Goal: Task Accomplishment & Management: Use online tool/utility

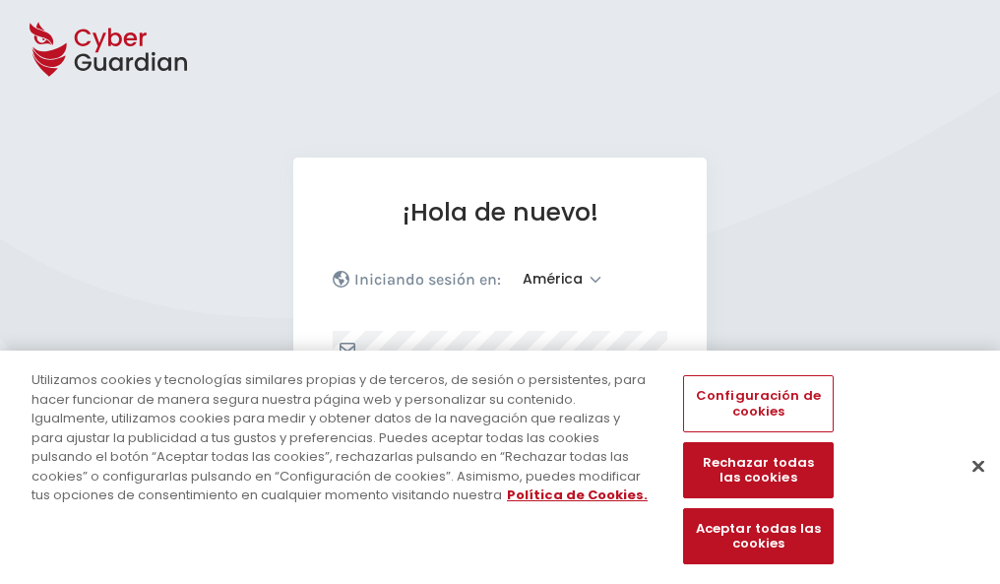
select select "América"
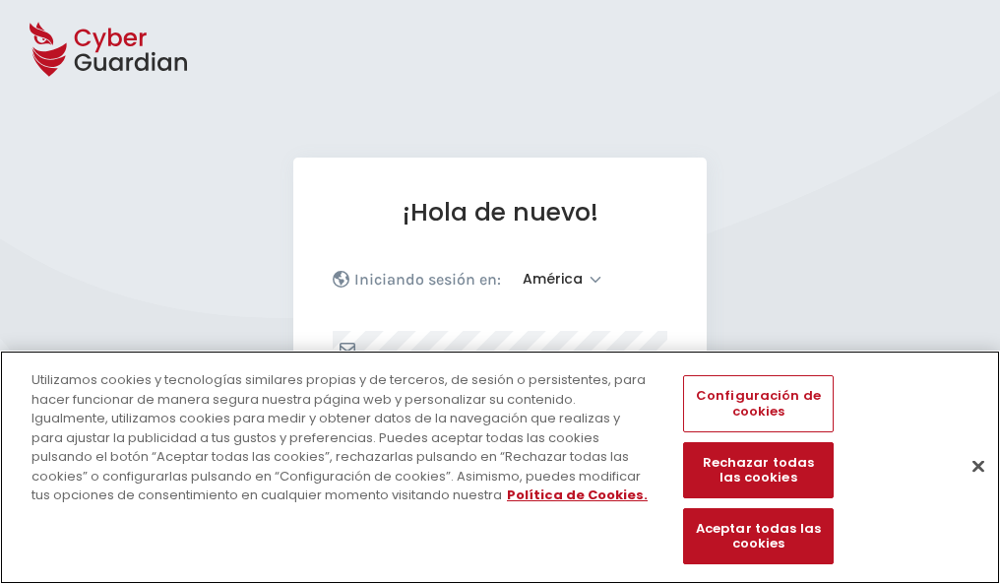
scroll to position [257, 0]
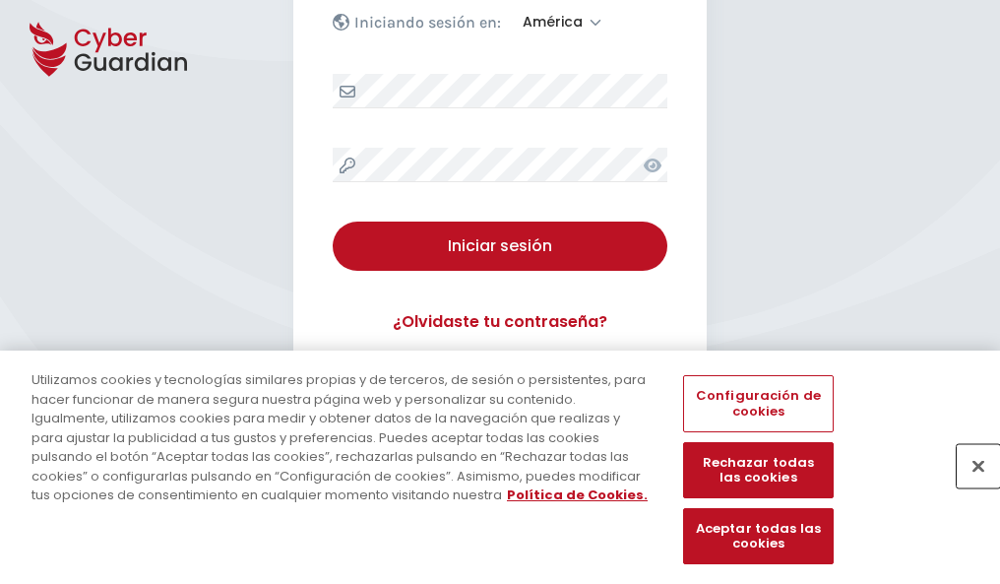
click at [969, 486] on button "Cerrar" at bounding box center [978, 465] width 43 height 43
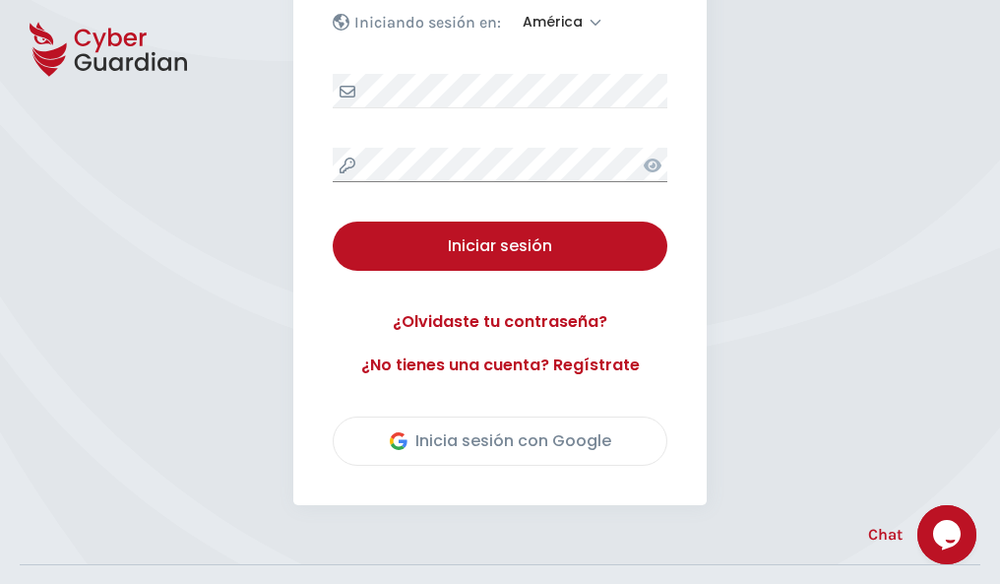
scroll to position [447, 0]
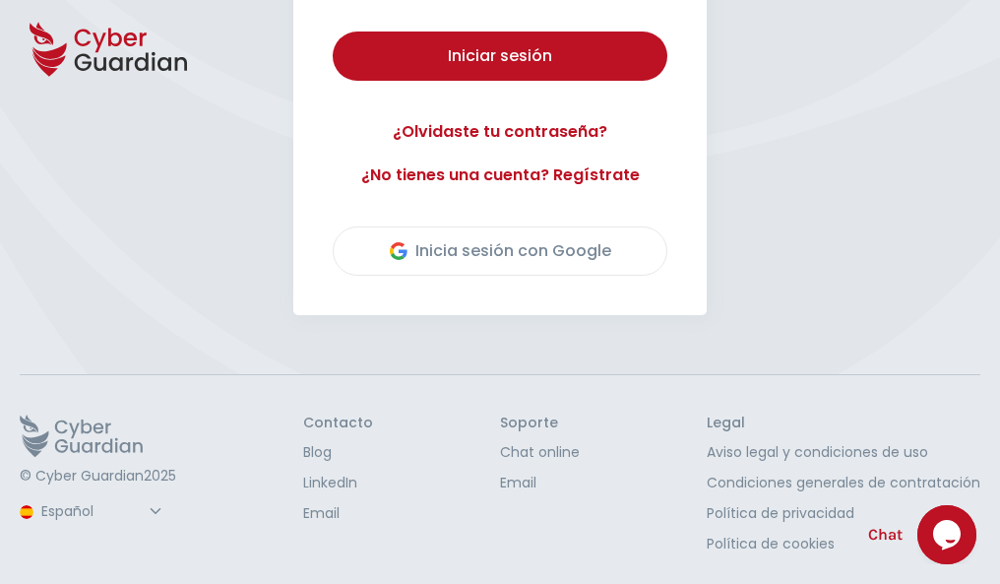
click at [333, 31] on button "Iniciar sesión" at bounding box center [500, 55] width 335 height 49
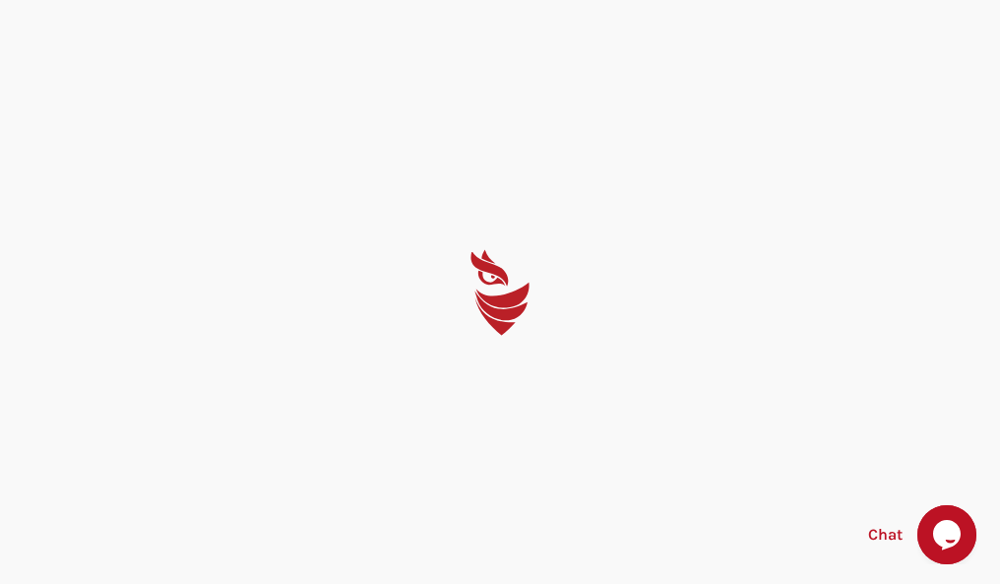
scroll to position [0, 0]
select select "English"
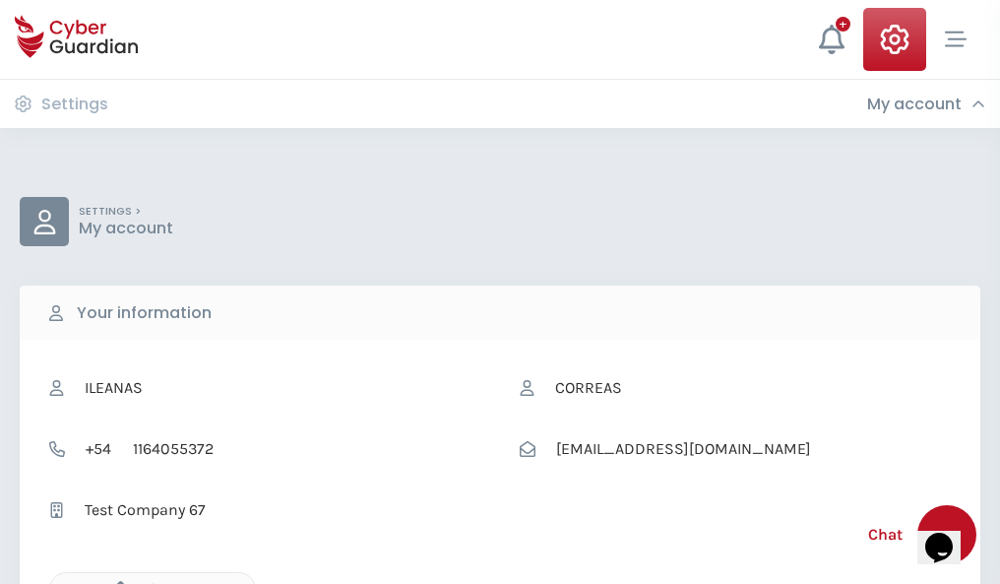
click at [115, 582] on icon "button" at bounding box center [115, 589] width 17 height 17
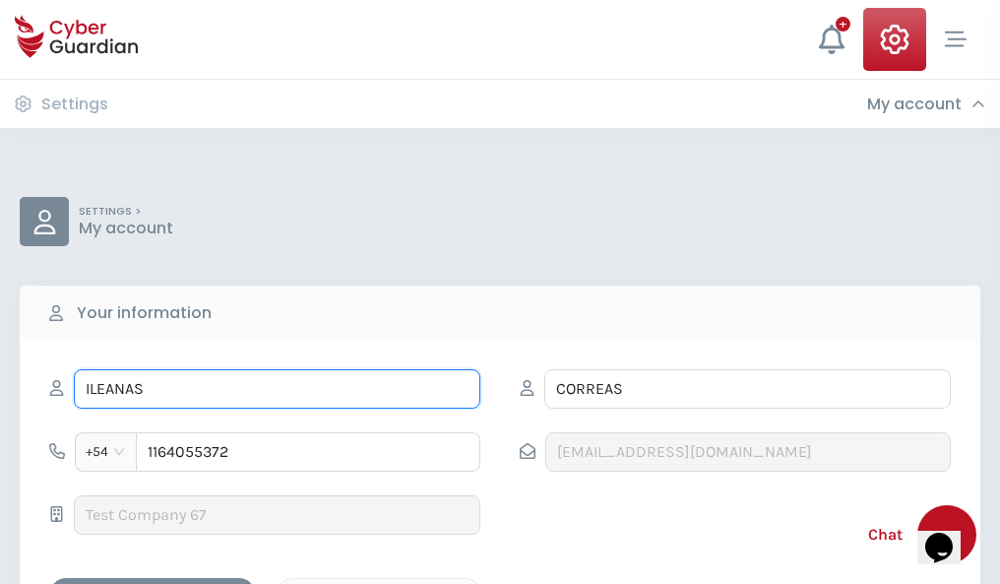
click at [277, 389] on input "ILEANAS" at bounding box center [277, 388] width 406 height 39
type input "I"
type input "Trinidad"
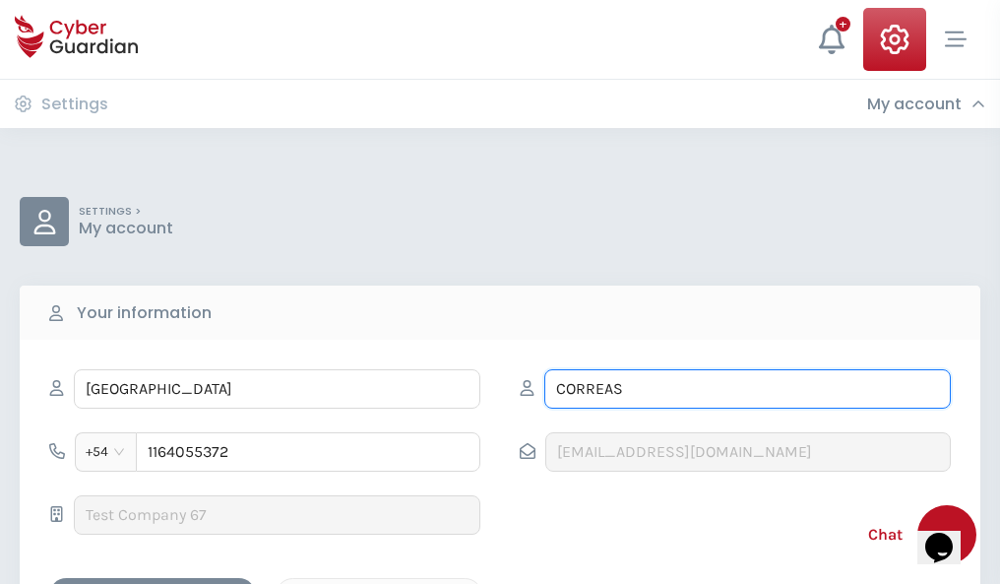
click at [747, 389] on input "CORREAS" at bounding box center [747, 388] width 406 height 39
type input "C"
type input "Arranz"
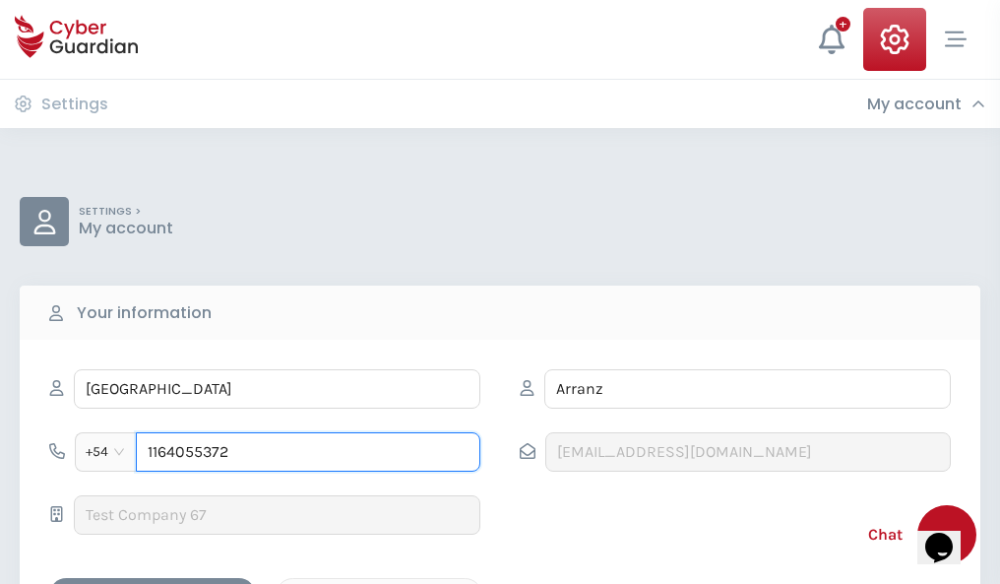
click at [308, 452] on input "1164055372" at bounding box center [308, 451] width 344 height 39
type input "1"
type input "4901621569"
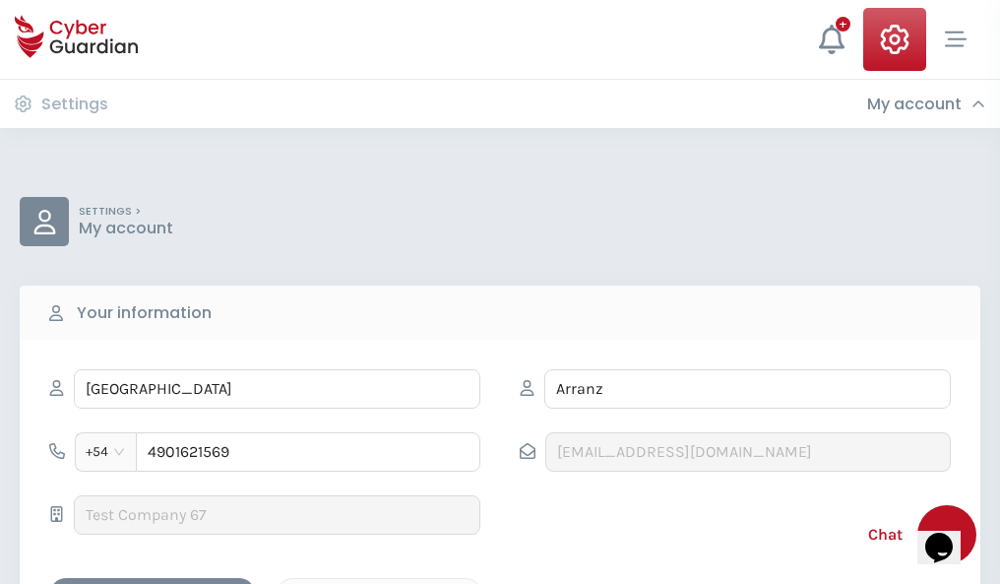
click at [379, 583] on div "Cancel" at bounding box center [378, 595] width 175 height 25
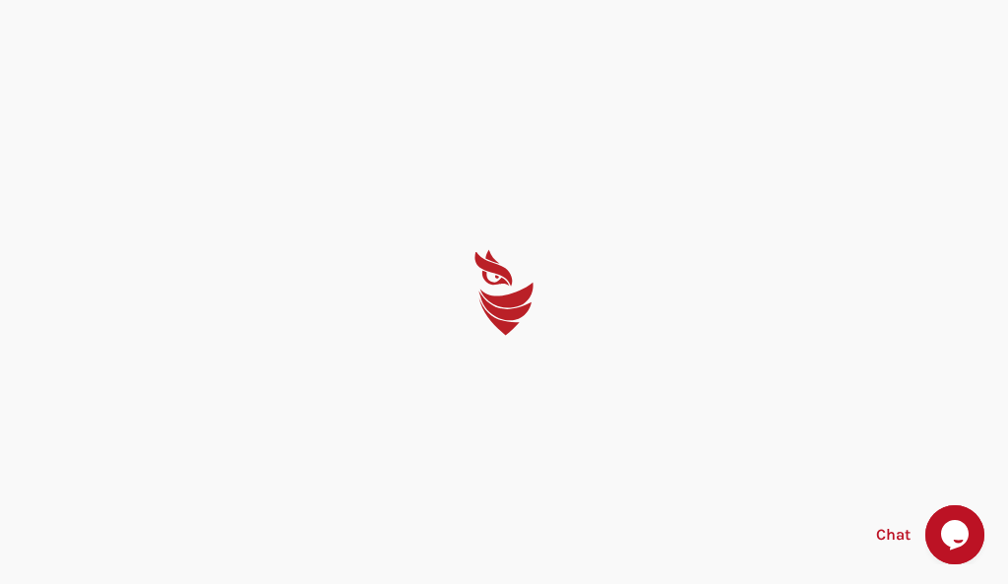
select select "English"
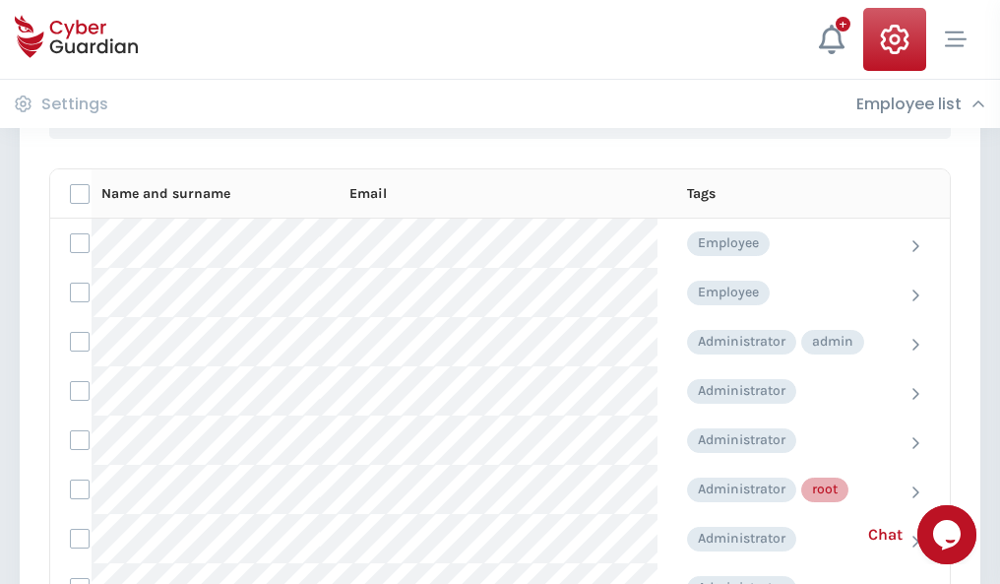
scroll to position [990, 0]
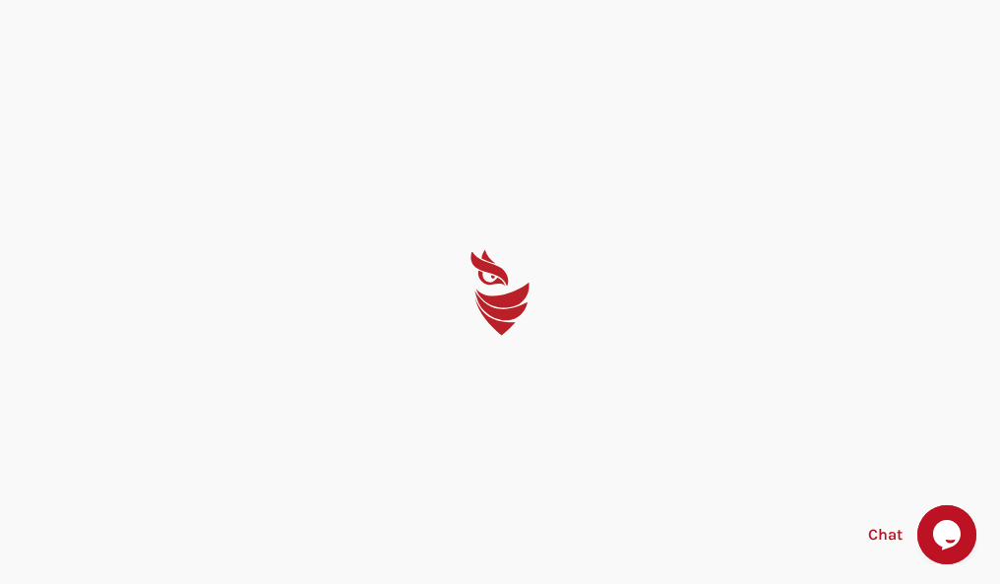
select select "English"
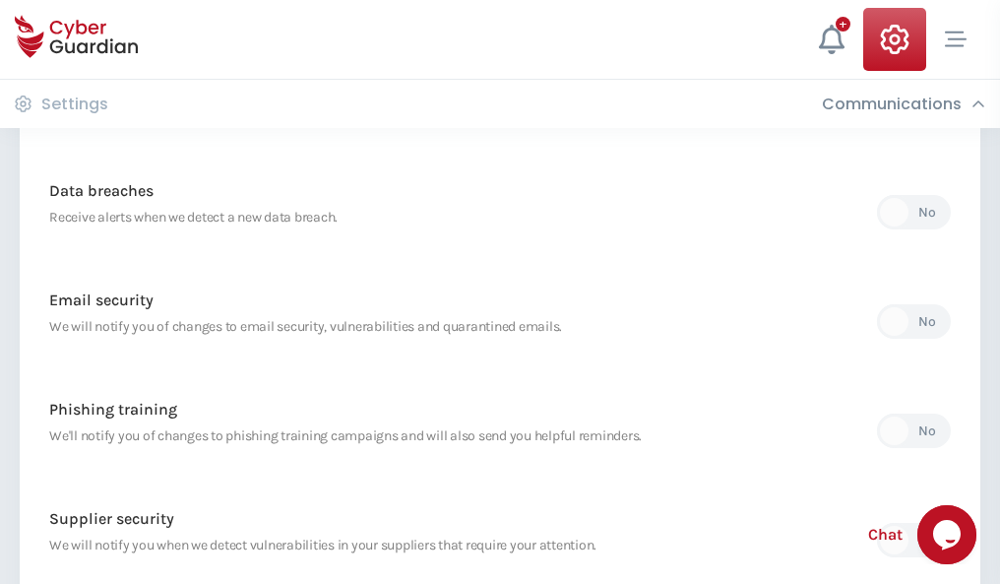
scroll to position [1036, 0]
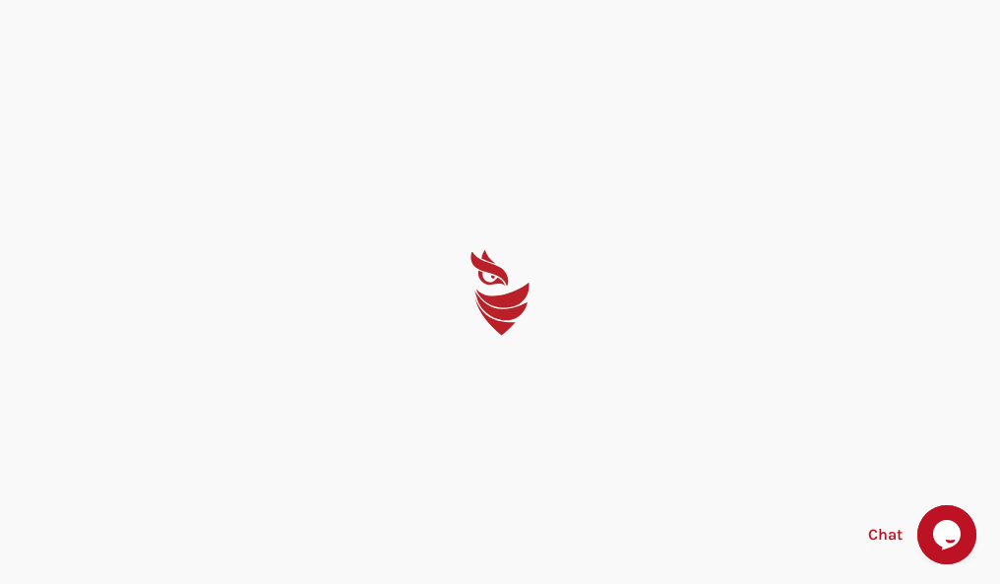
select select "English"
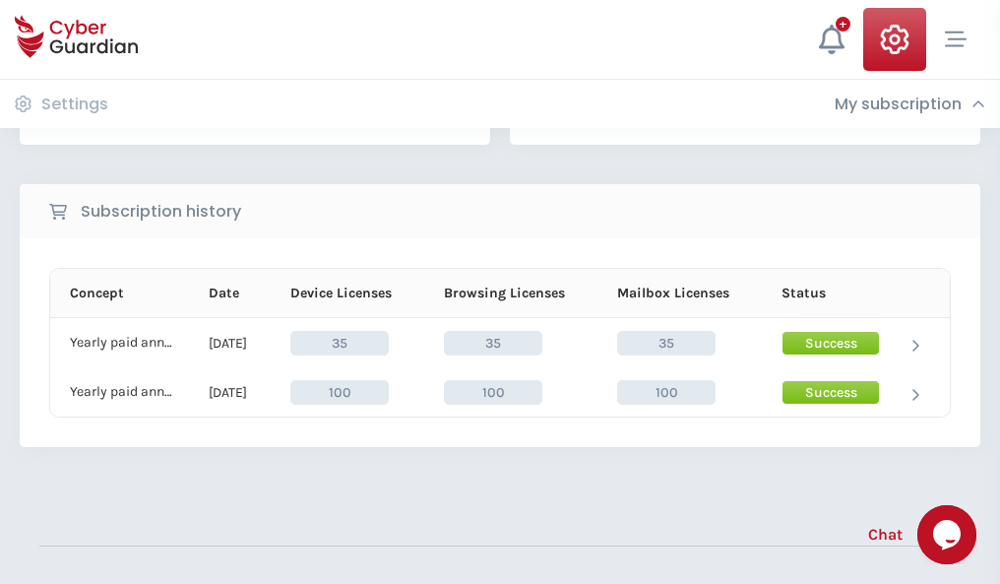
scroll to position [548, 0]
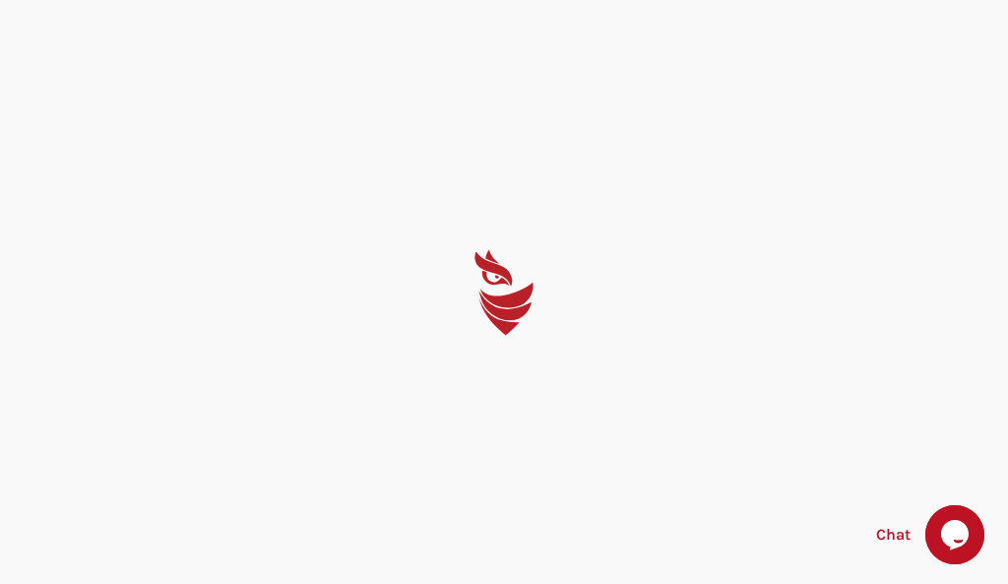
select select "English"
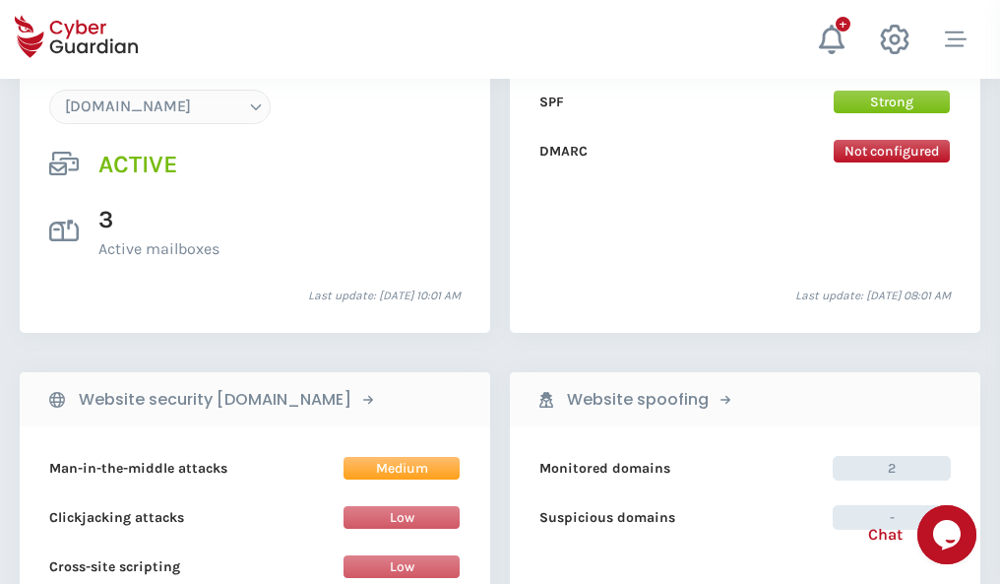
scroll to position [2096, 0]
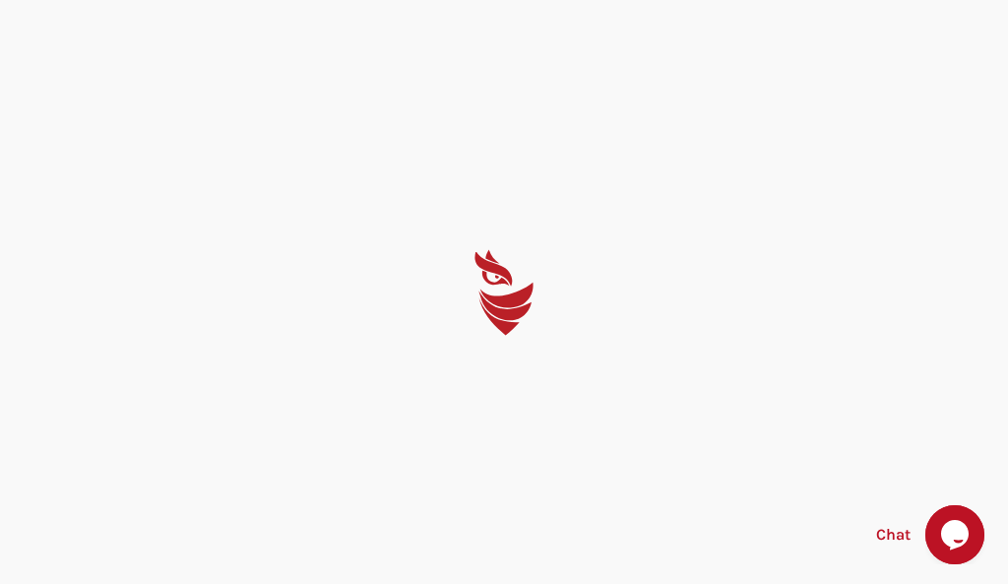
select select "English"
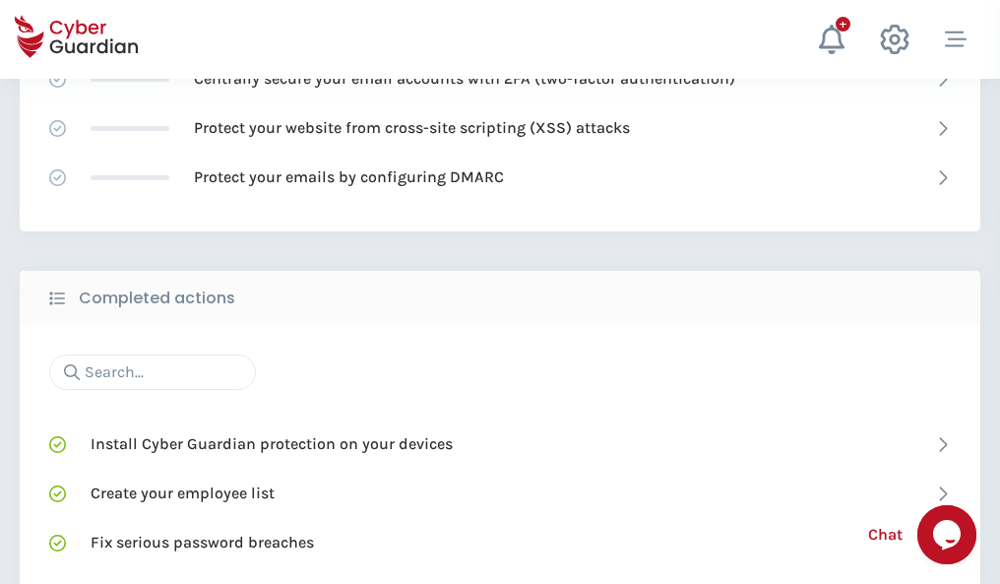
scroll to position [1311, 0]
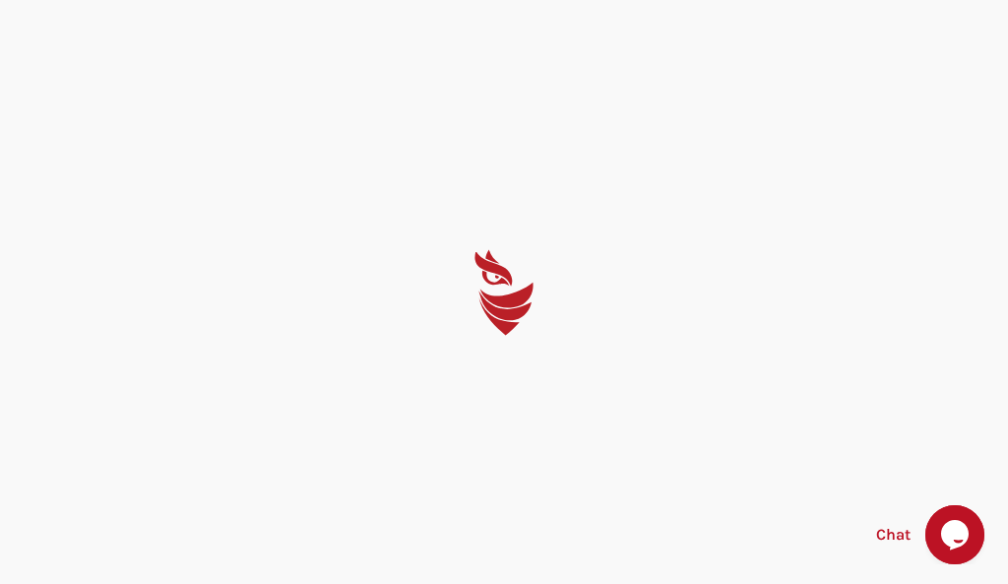
select select "English"
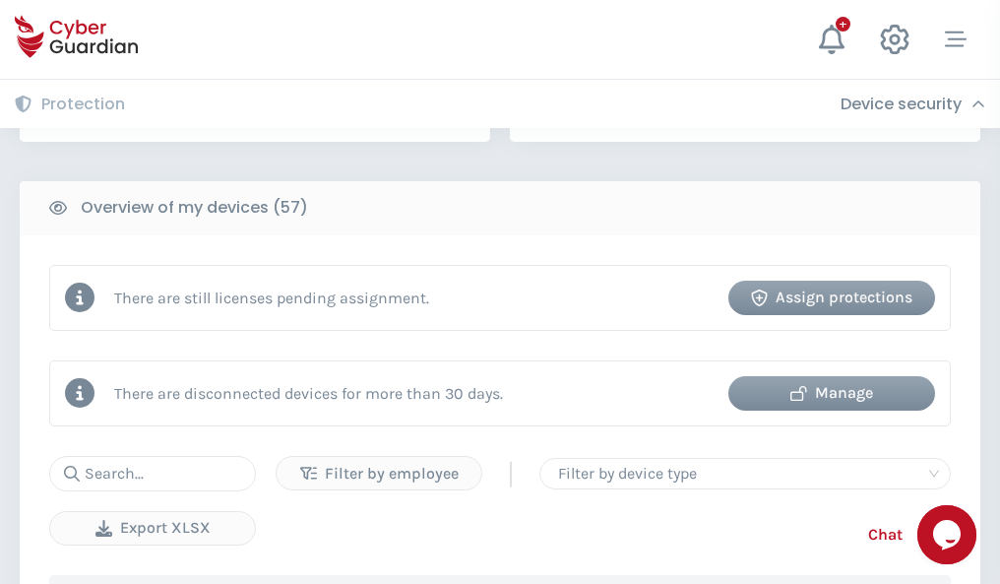
scroll to position [1907, 0]
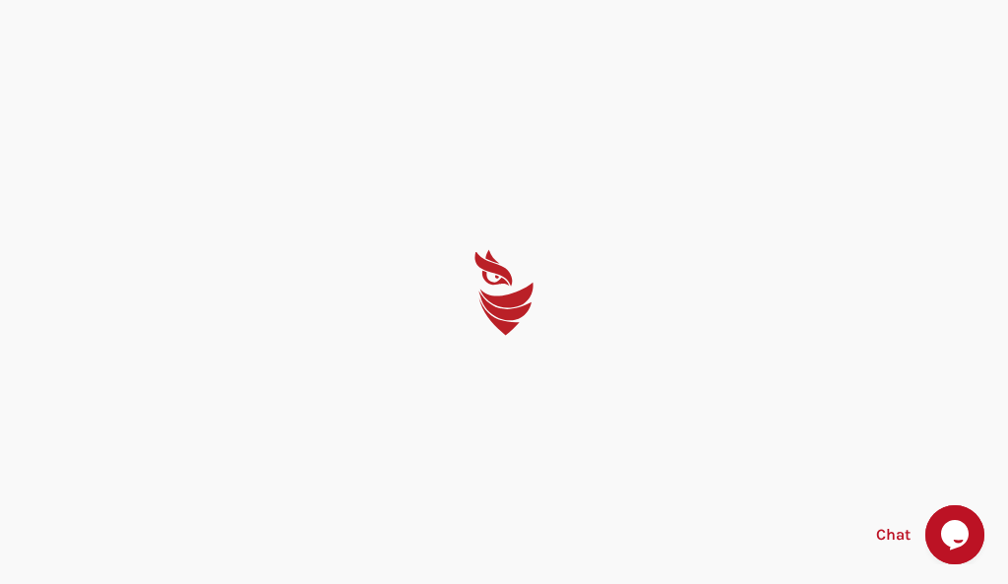
select select "English"
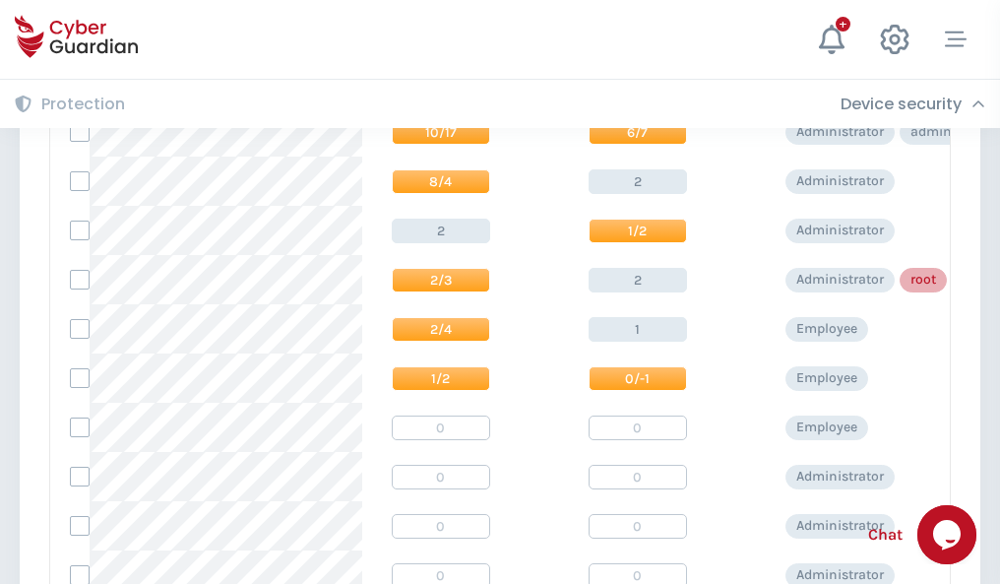
scroll to position [992, 0]
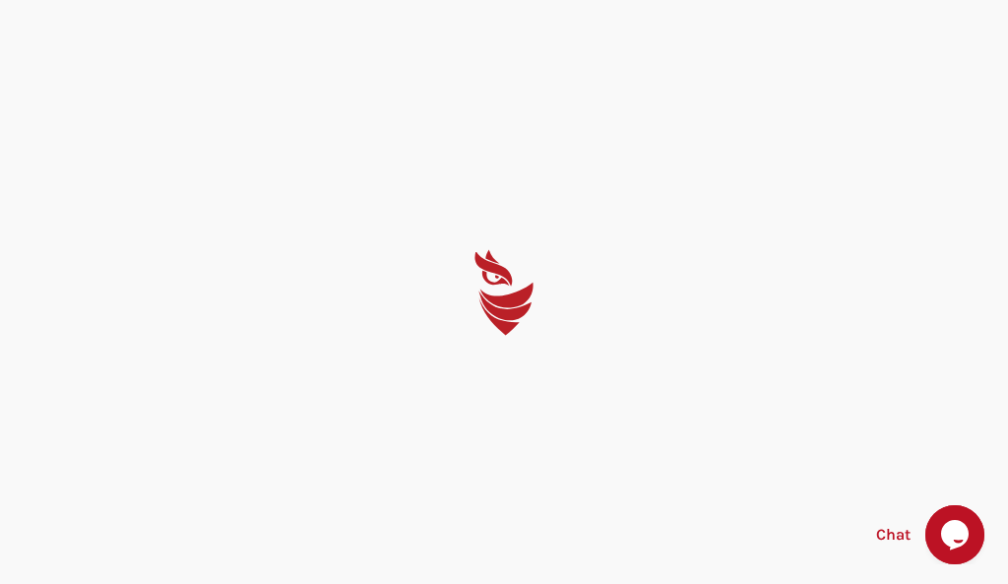
select select "English"
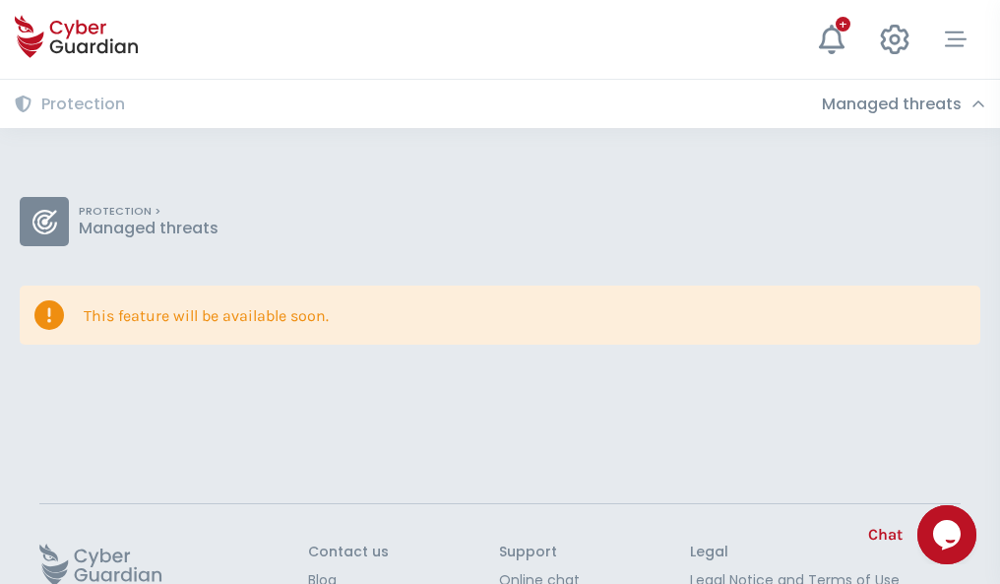
scroll to position [128, 0]
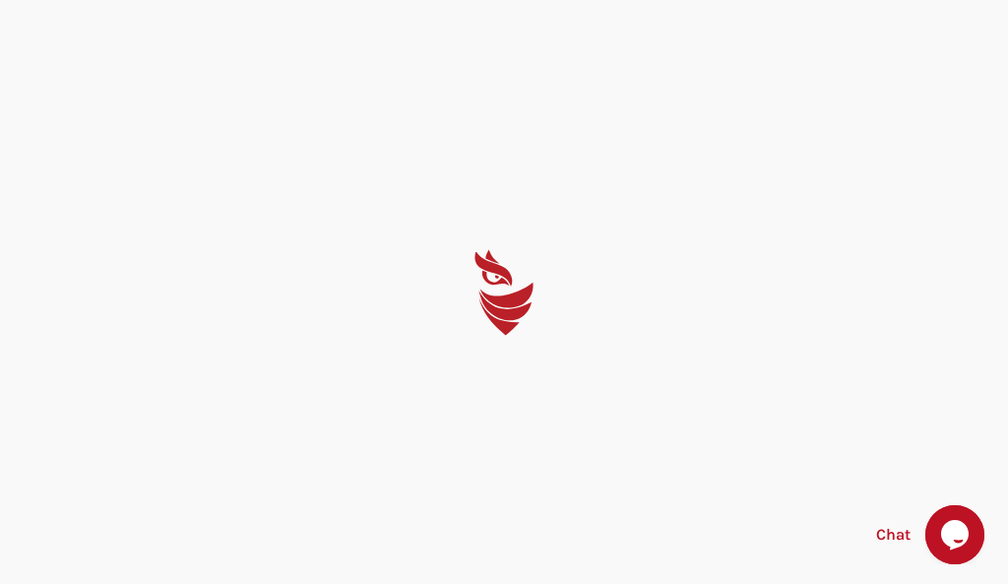
select select "English"
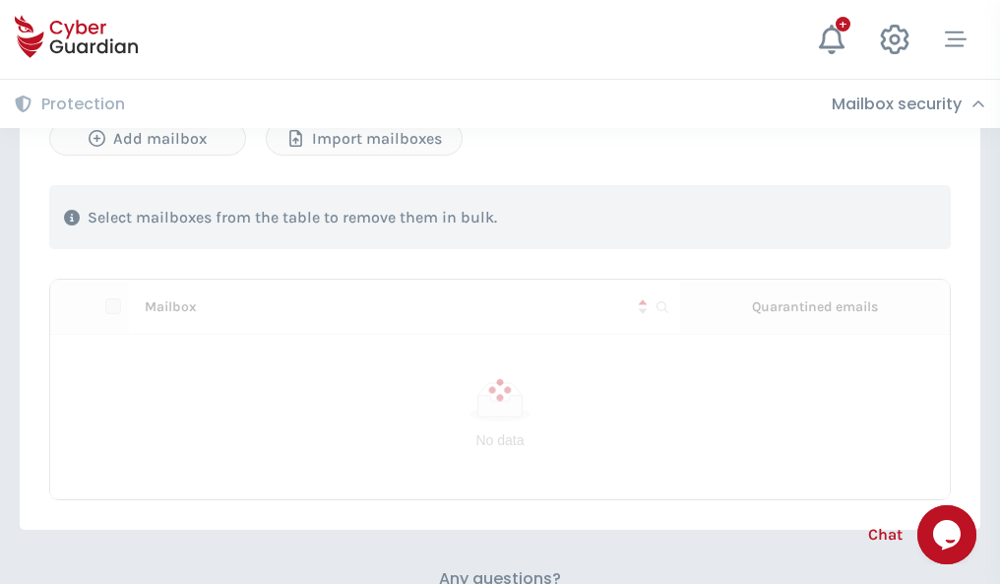
scroll to position [843, 0]
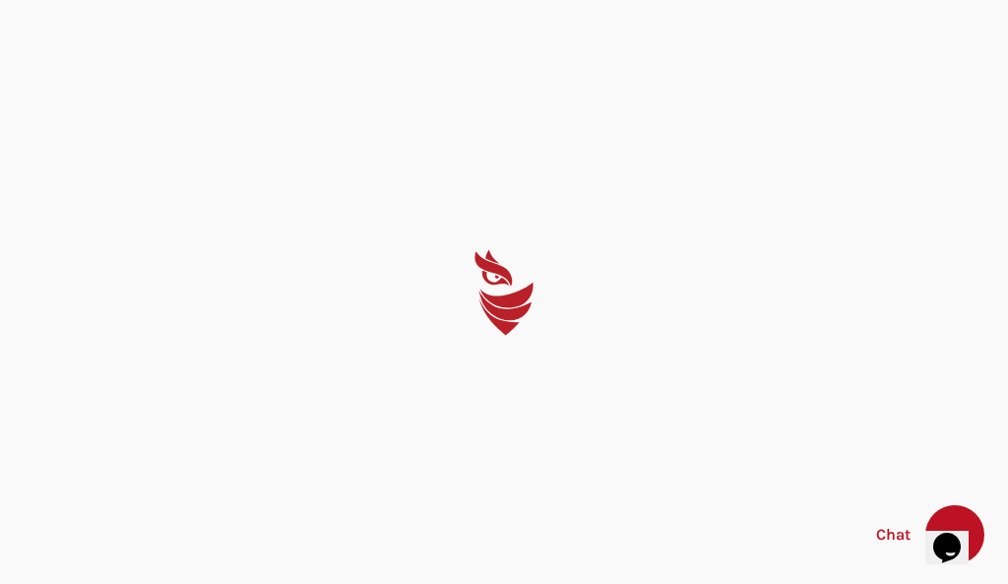
select select "English"
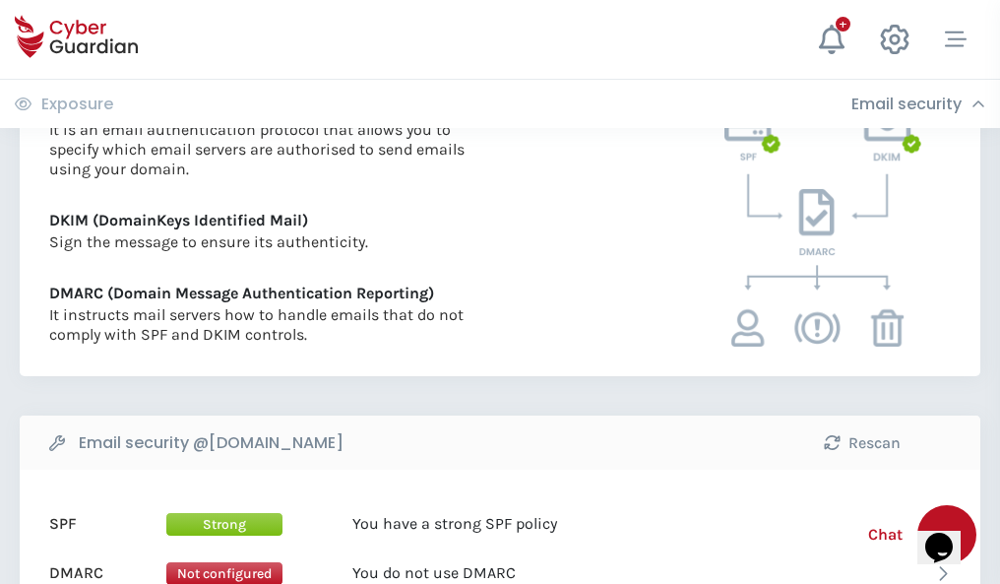
scroll to position [1062, 0]
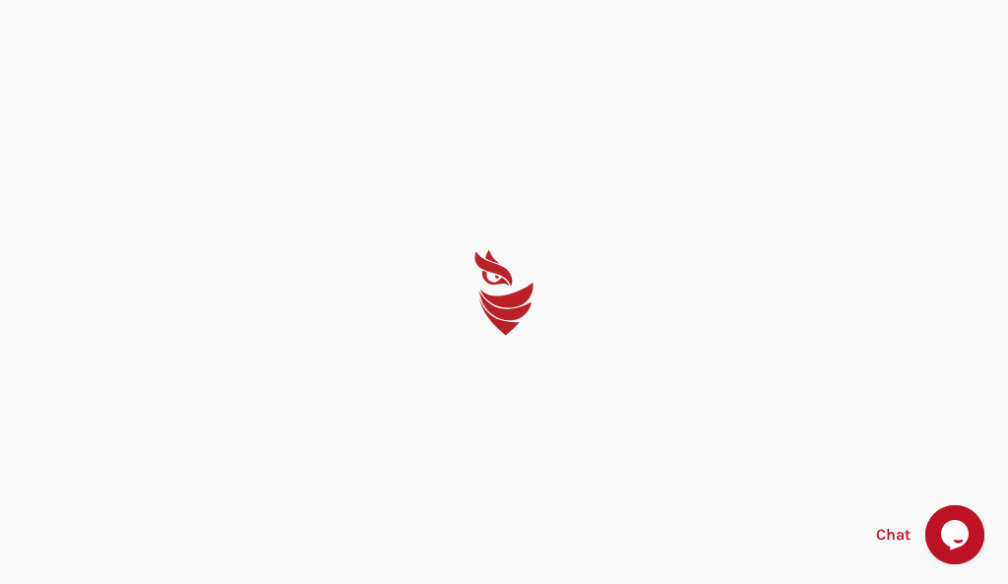
select select "English"
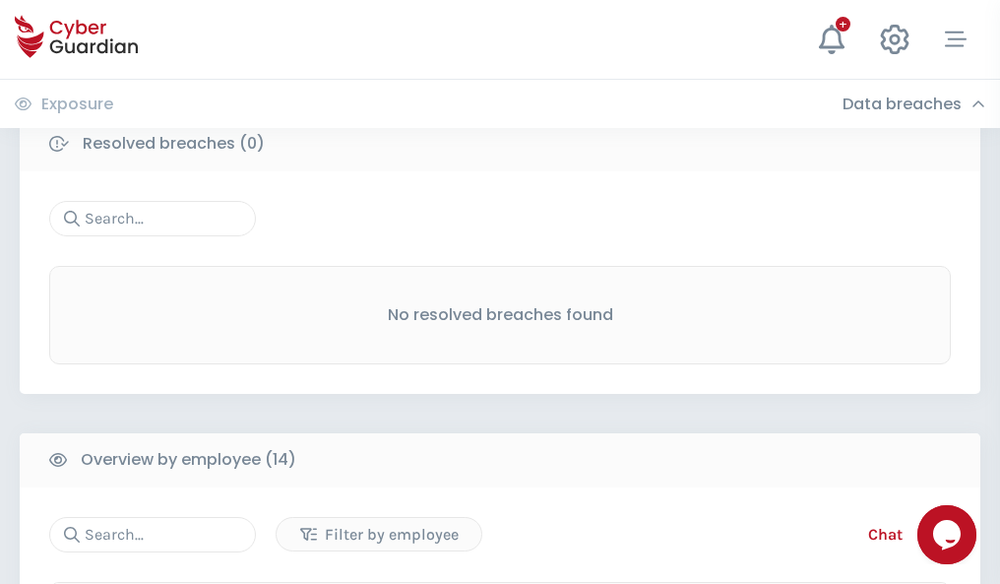
scroll to position [1778, 0]
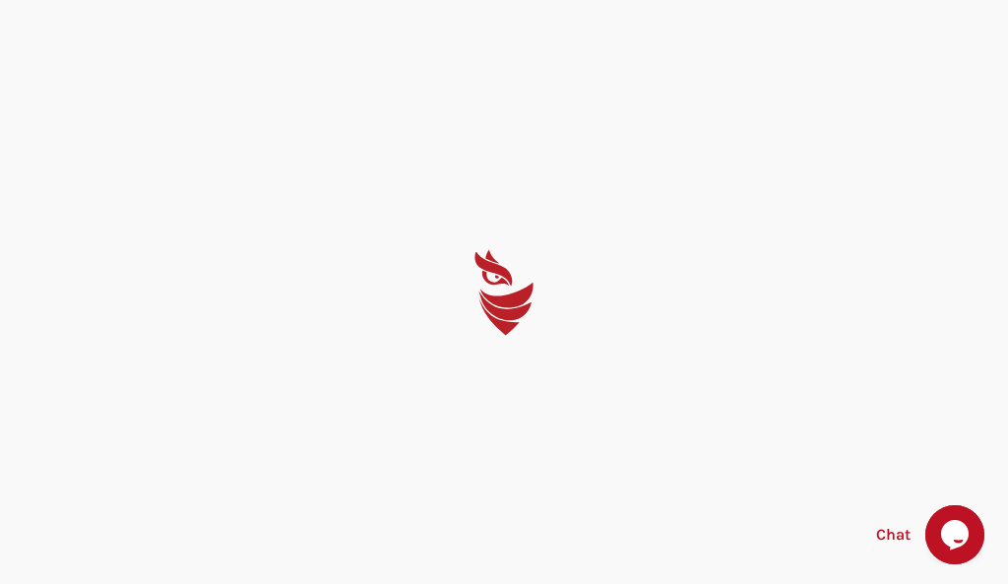
select select "English"
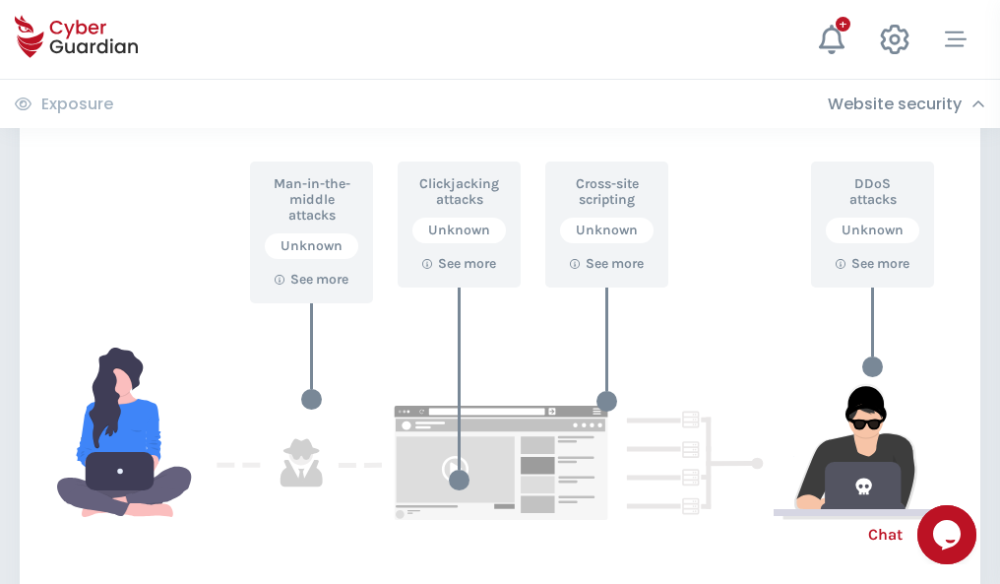
scroll to position [1072, 0]
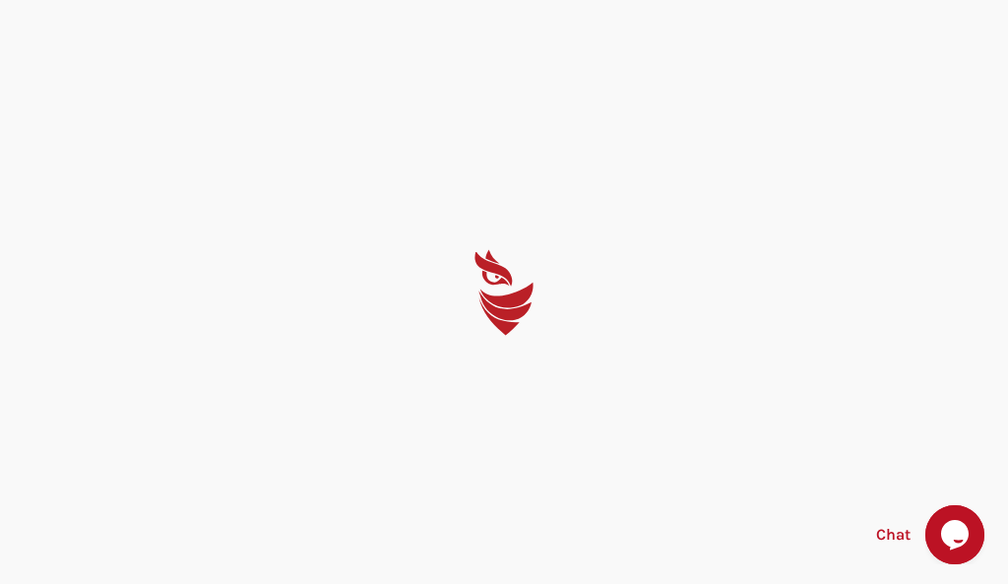
select select "English"
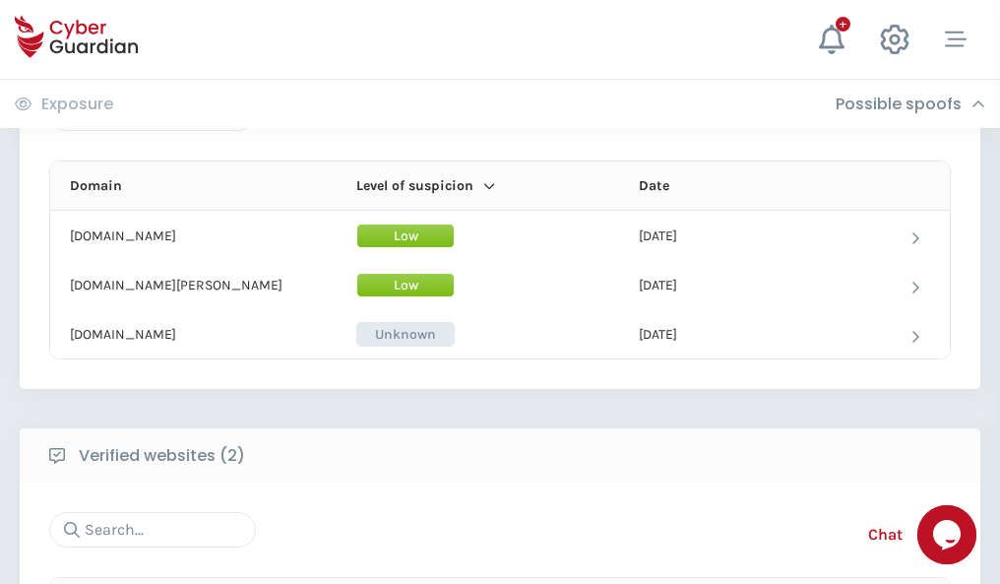
scroll to position [1181, 0]
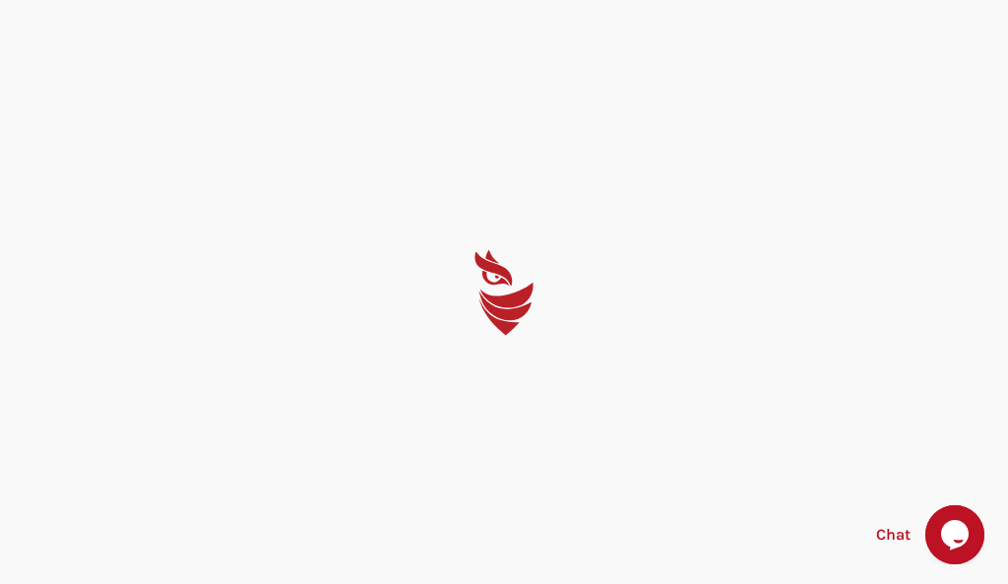
select select "English"
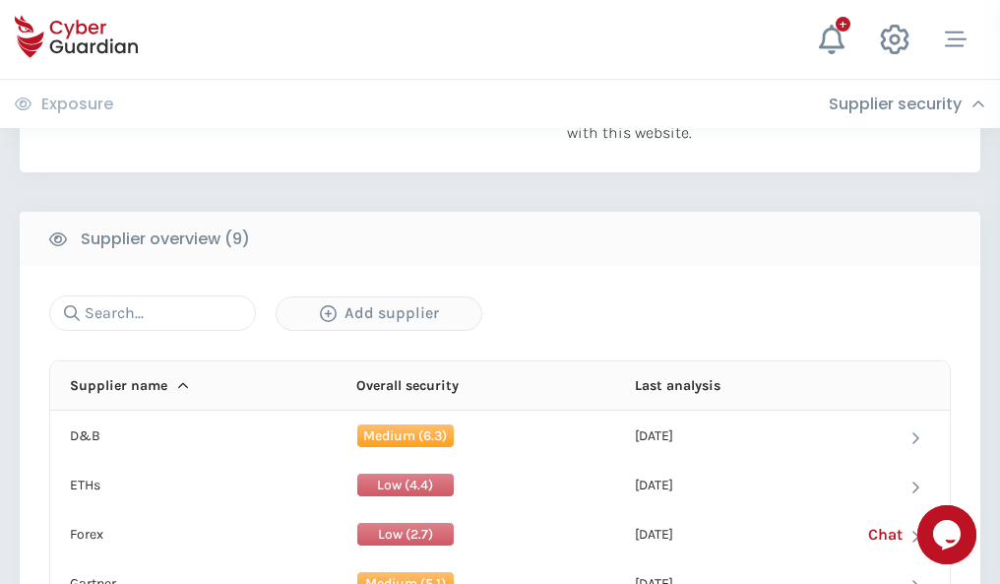
scroll to position [1373, 0]
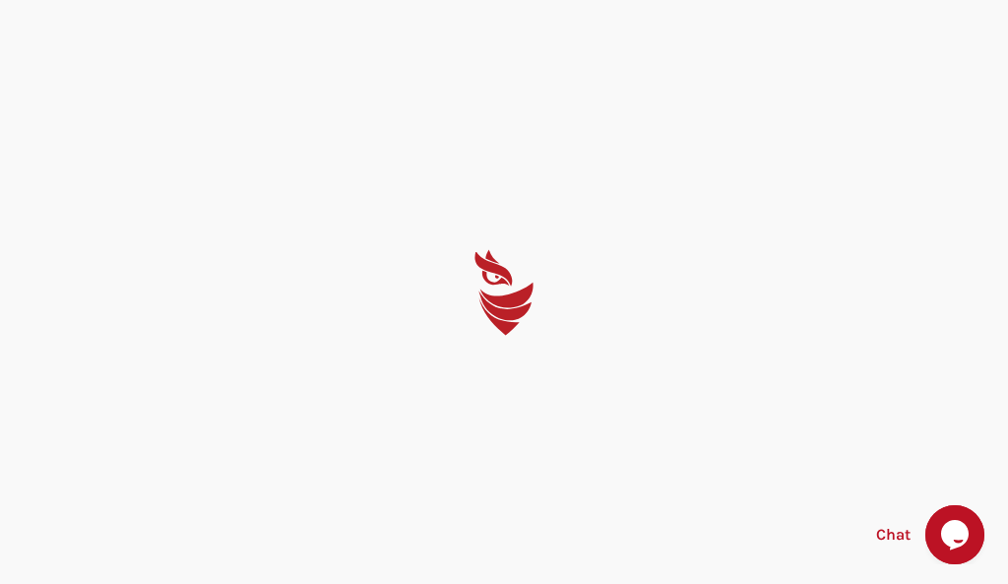
select select "English"
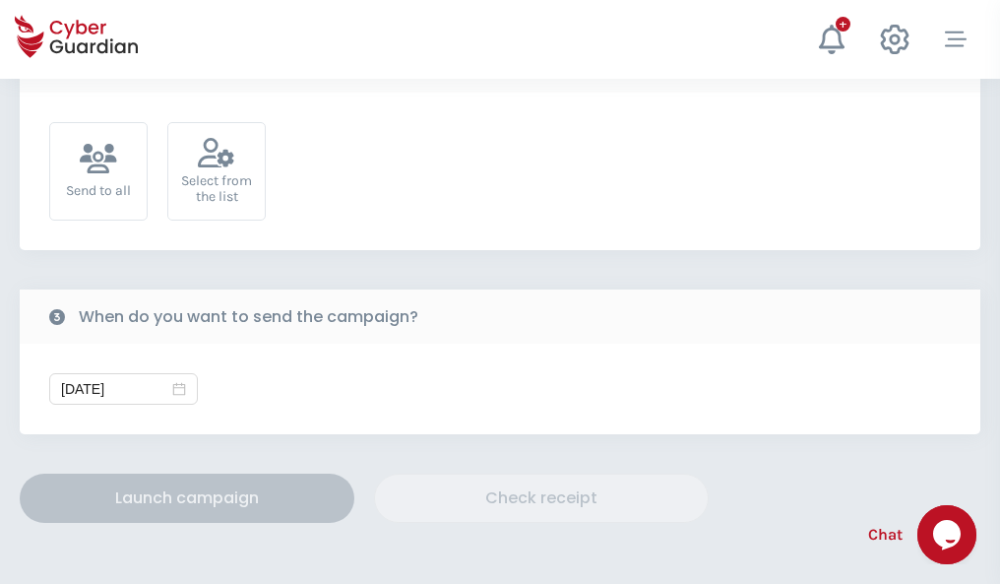
scroll to position [720, 0]
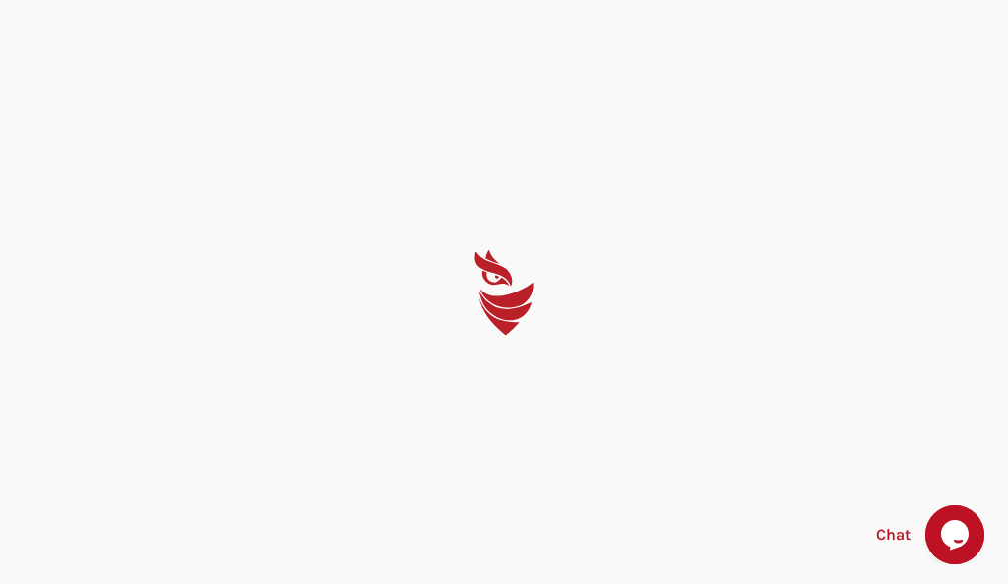
select select "English"
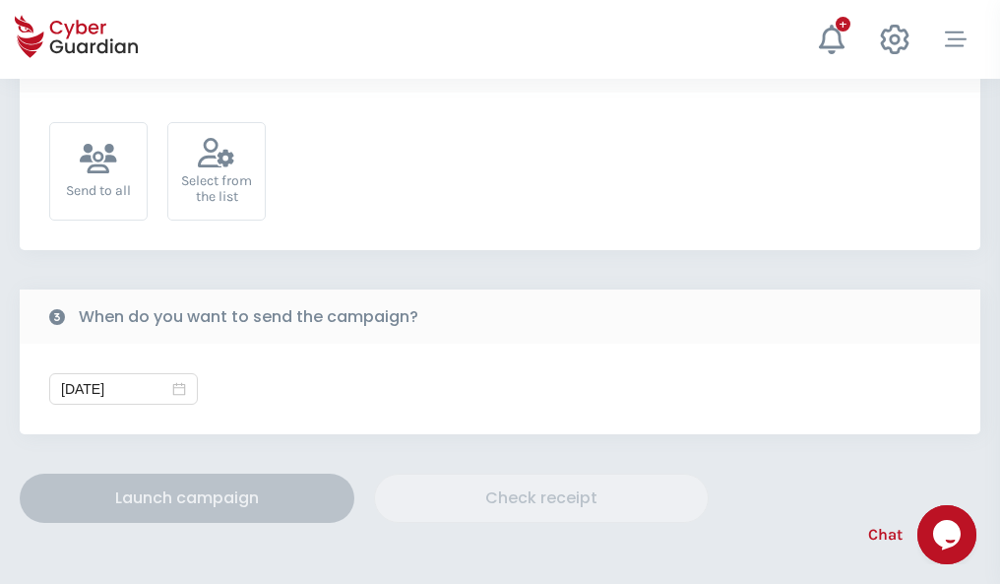
scroll to position [720, 0]
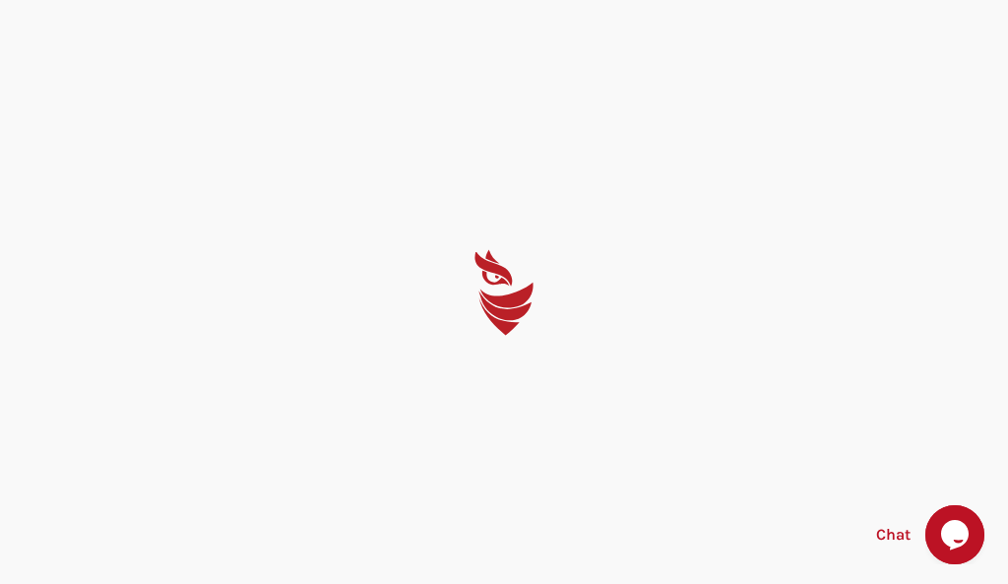
select select "English"
